Goal: Check status: Check status

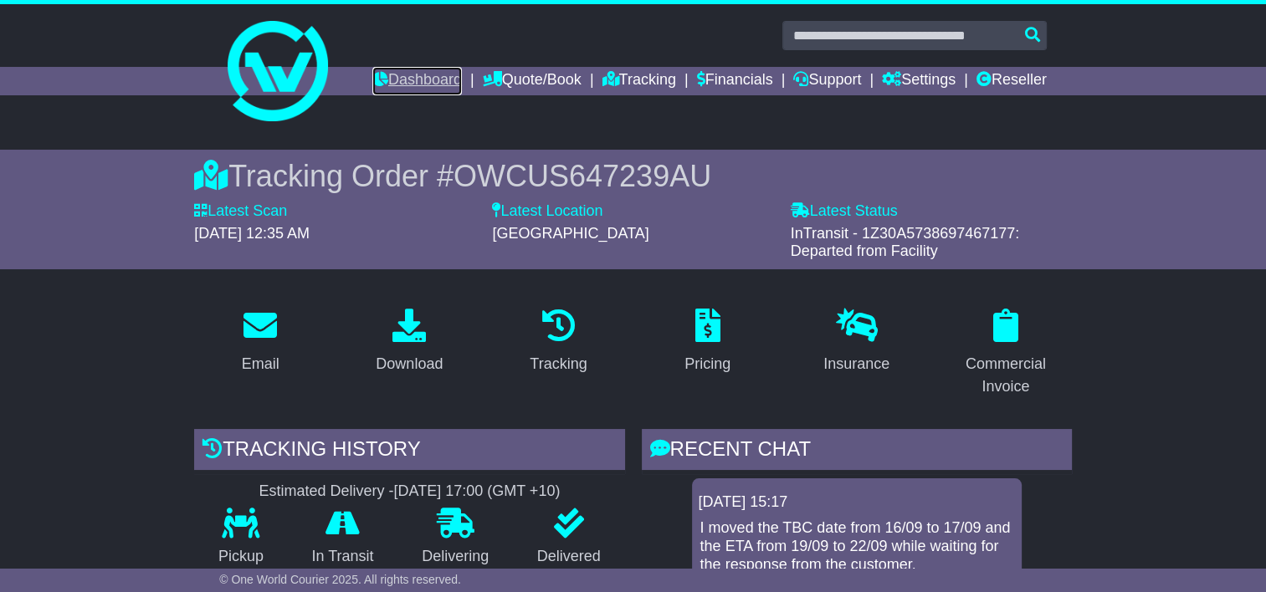
drag, startPoint x: 430, startPoint y: 86, endPoint x: 442, endPoint y: 82, distance: 12.4
click at [430, 86] on link "Dashboard" at bounding box center [417, 81] width 90 height 28
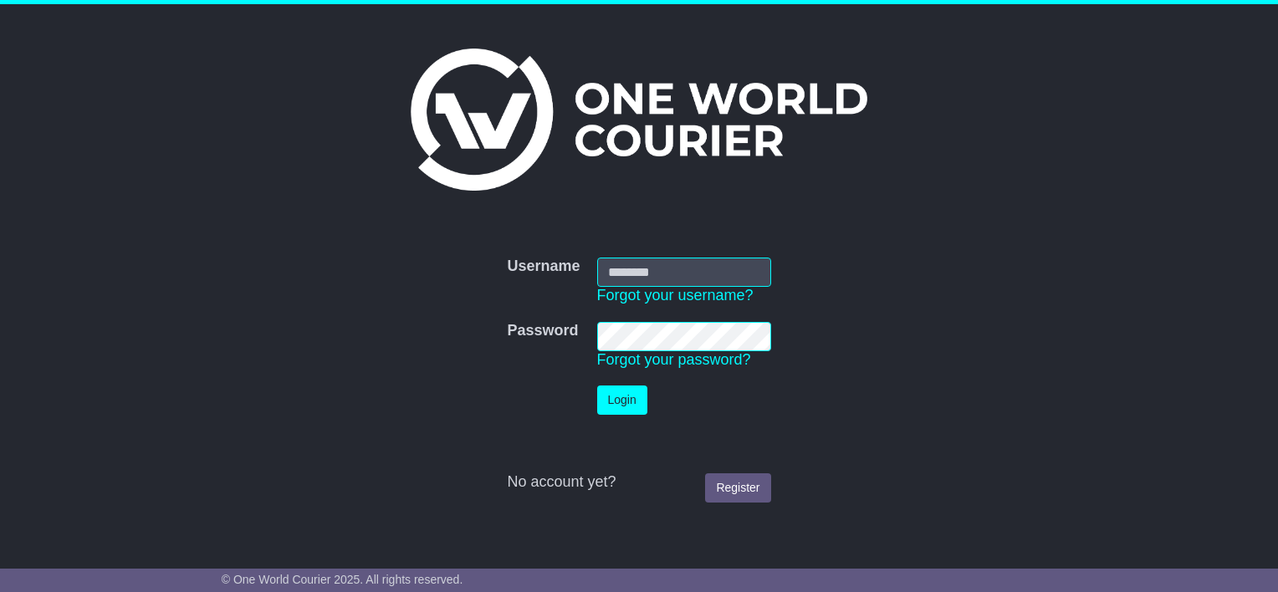
type input "**********"
drag, startPoint x: 622, startPoint y: 408, endPoint x: 622, endPoint y: 398, distance: 10.0
click at [619, 406] on button "Login" at bounding box center [622, 400] width 50 height 29
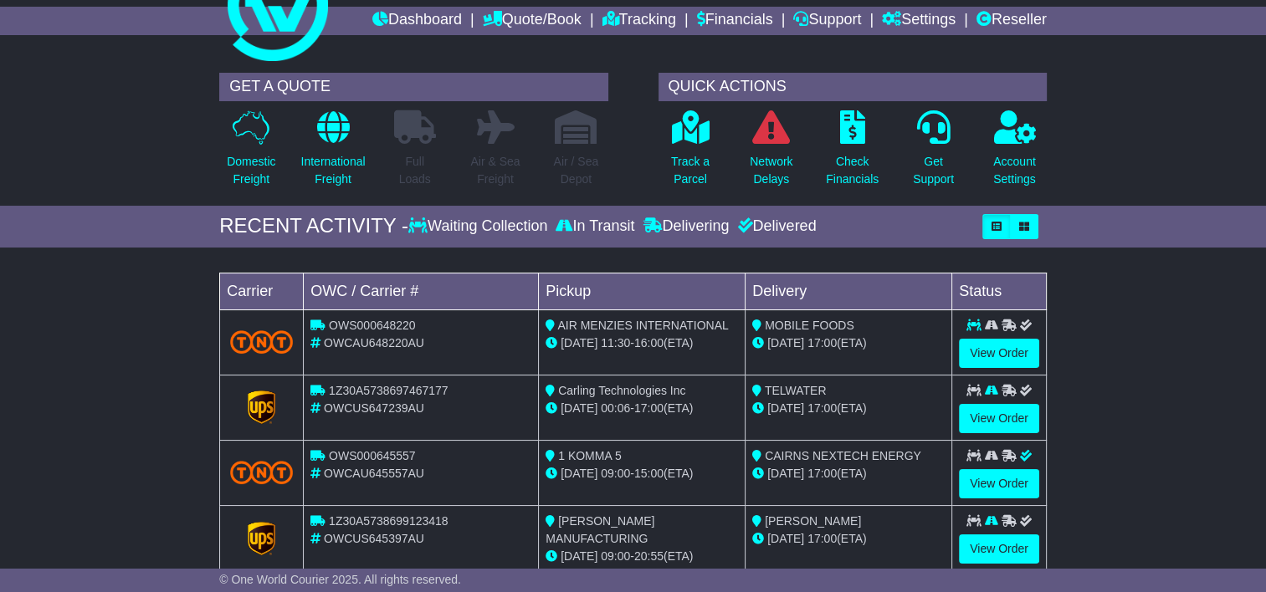
scroll to position [167, 0]
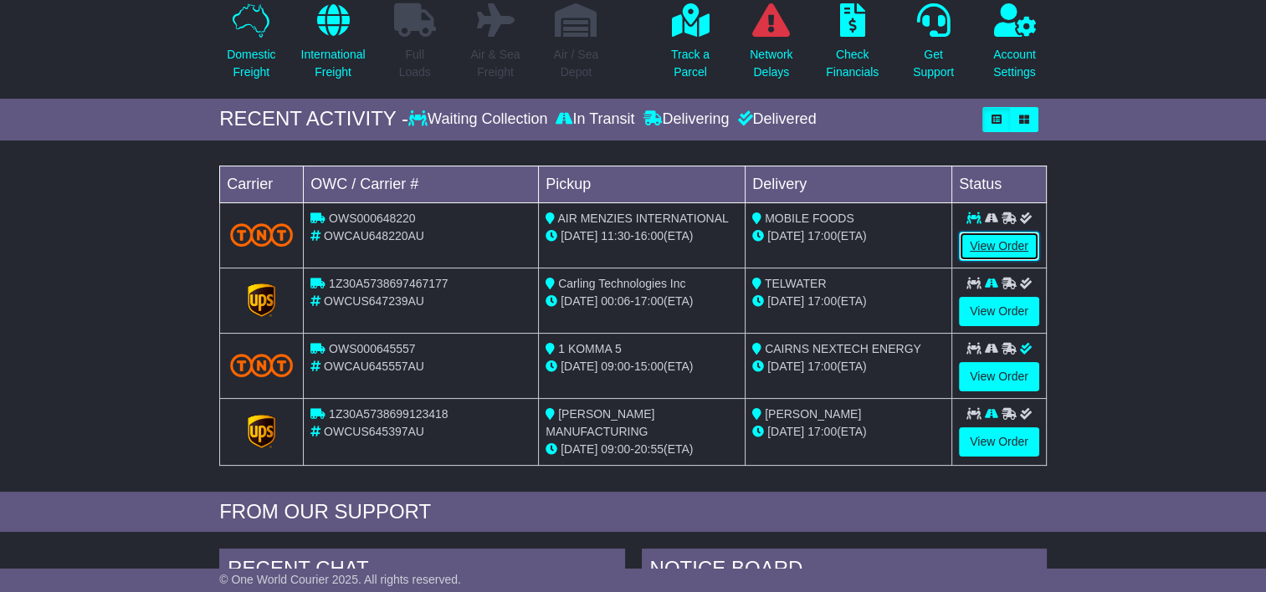
click at [1000, 245] on link "View Order" at bounding box center [999, 246] width 80 height 29
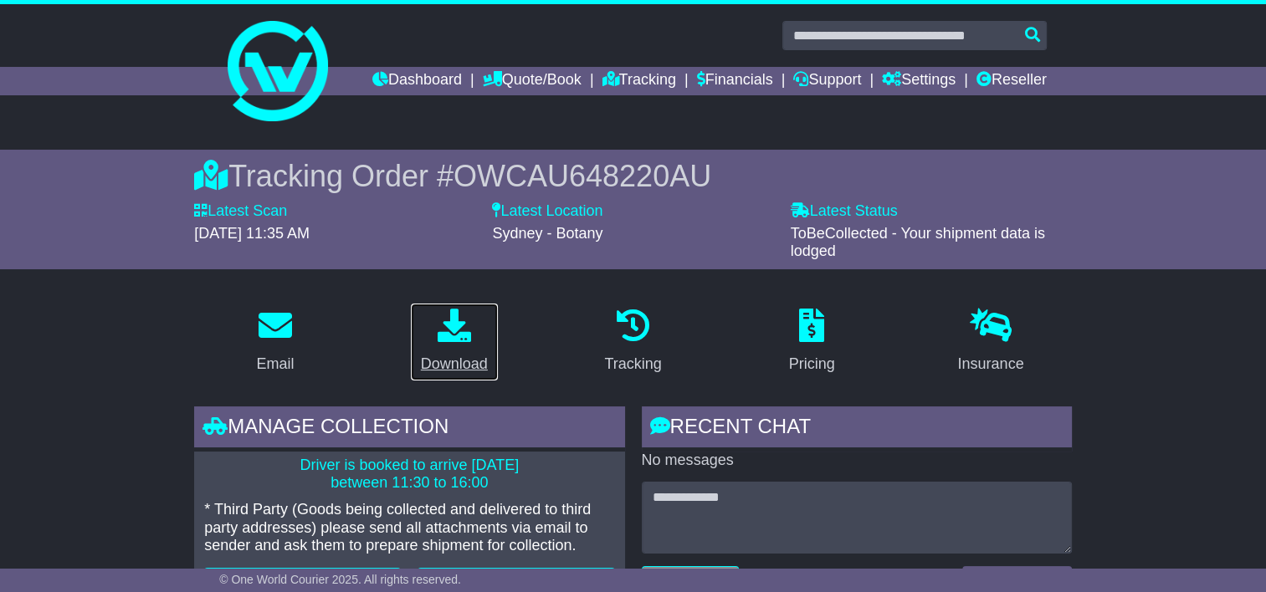
click at [459, 327] on icon at bounding box center [454, 325] width 33 height 33
